Goal: Task Accomplishment & Management: Complete application form

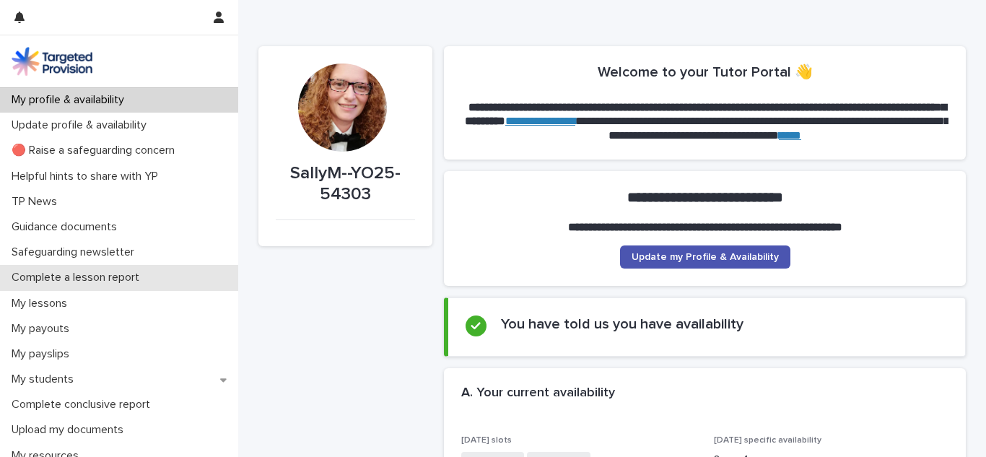
click at [64, 277] on p "Complete a lesson report" at bounding box center [78, 278] width 145 height 14
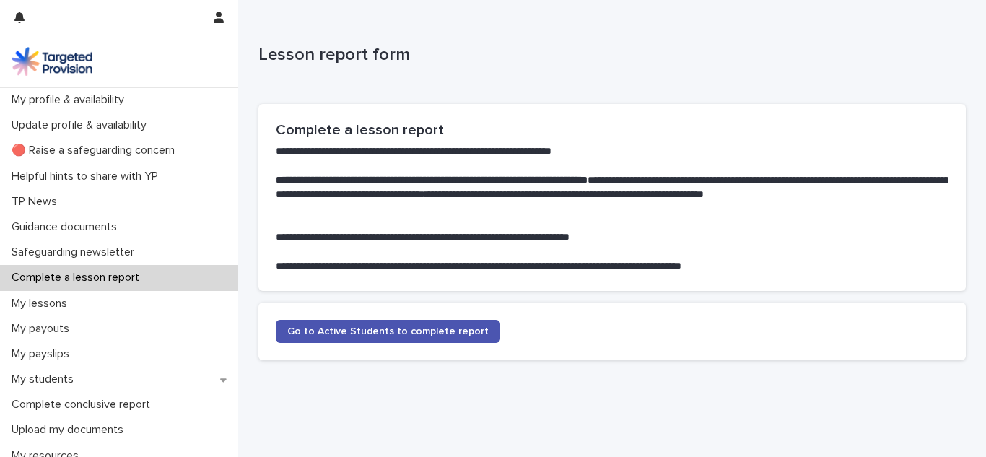
scroll to position [28, 0]
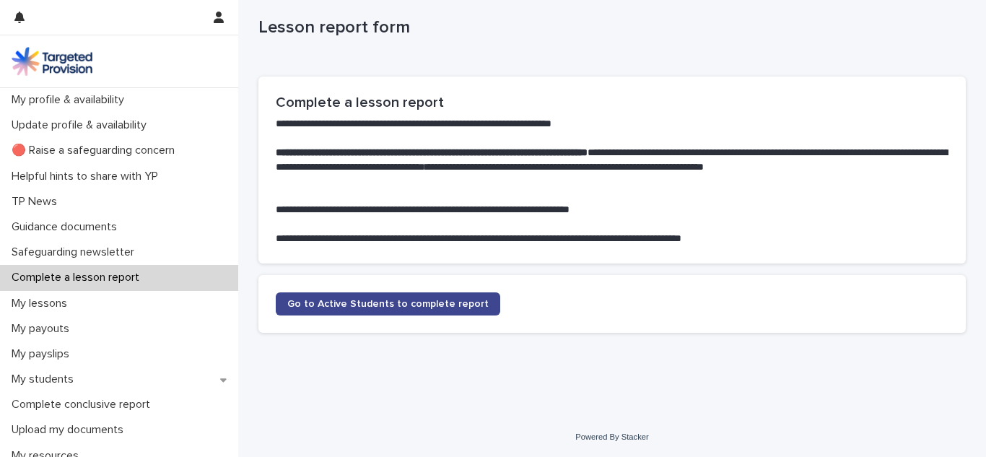
click at [427, 300] on span "Go to Active Students to complete report" at bounding box center [387, 304] width 201 height 10
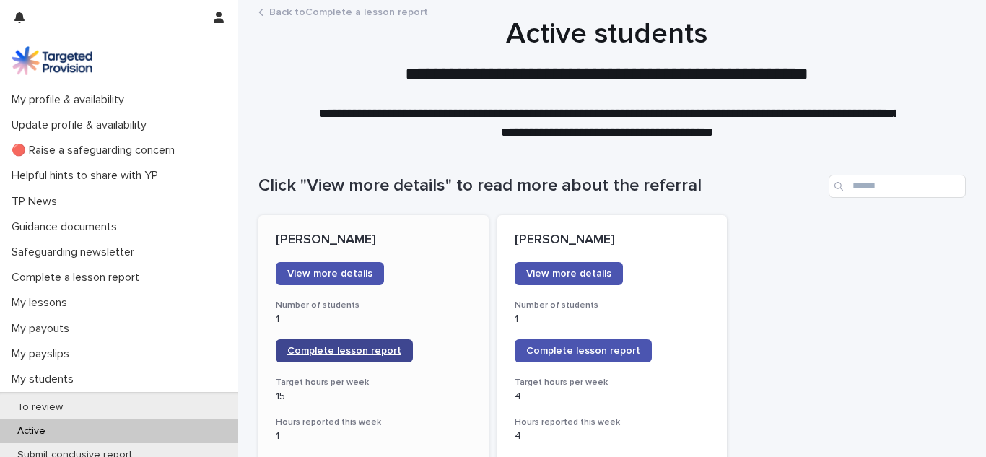
click at [323, 343] on link "Complete lesson report" at bounding box center [344, 350] width 137 height 23
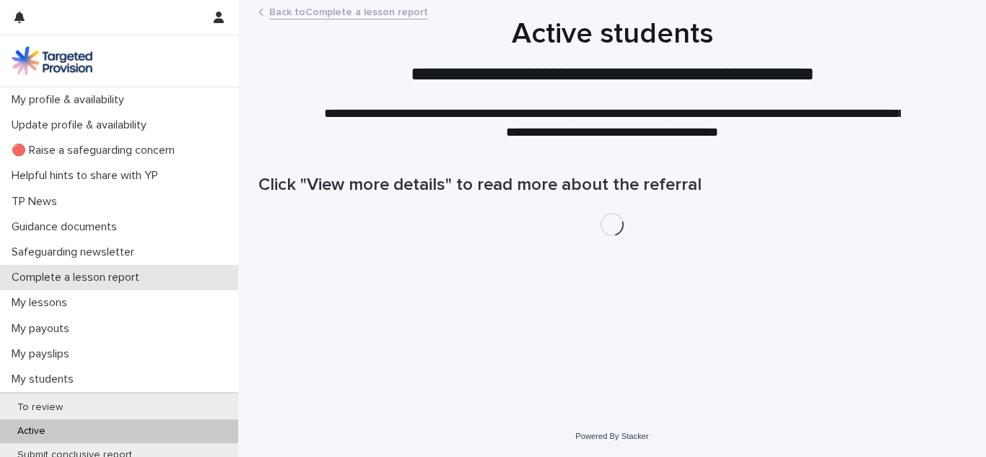
click at [55, 276] on p "Complete a lesson report" at bounding box center [78, 278] width 145 height 14
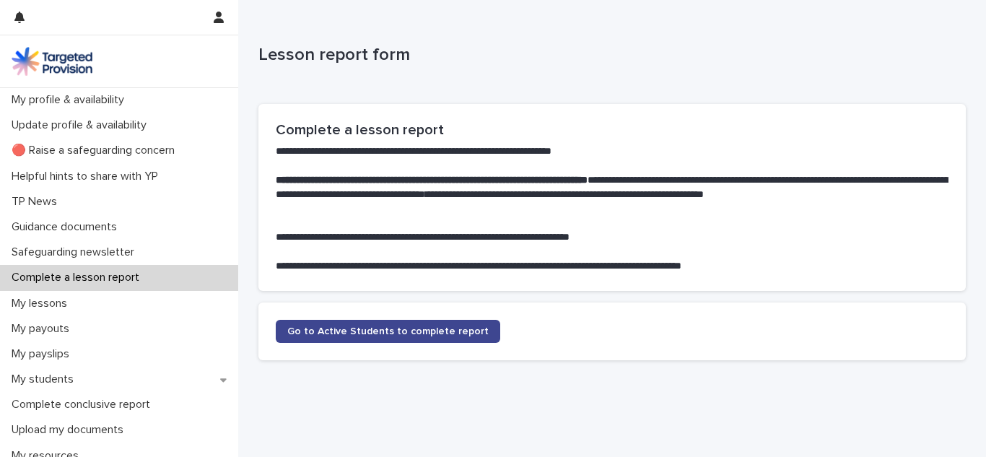
click at [327, 323] on link "Go to Active Students to complete report" at bounding box center [388, 331] width 224 height 23
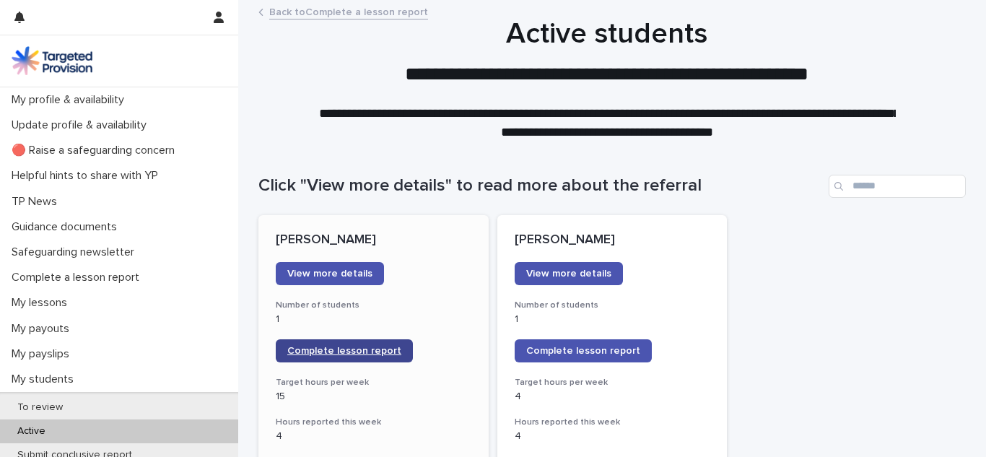
click at [349, 346] on span "Complete lesson report" at bounding box center [344, 351] width 114 height 10
